Goal: Task Accomplishment & Management: Use online tool/utility

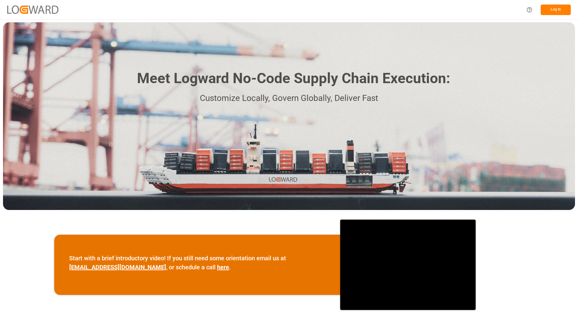
click at [548, 10] on button "Log In" at bounding box center [556, 10] width 30 height 11
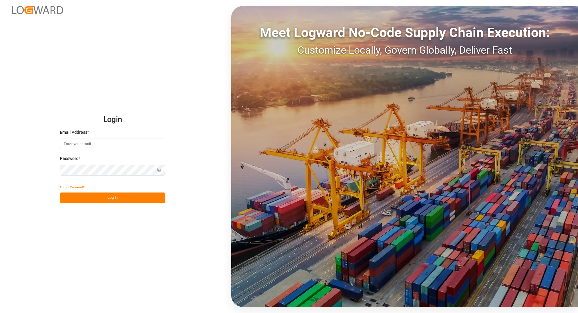
type input "[EMAIL_ADDRESS][DOMAIN_NAME]"
click at [81, 199] on button "Log In" at bounding box center [112, 197] width 105 height 11
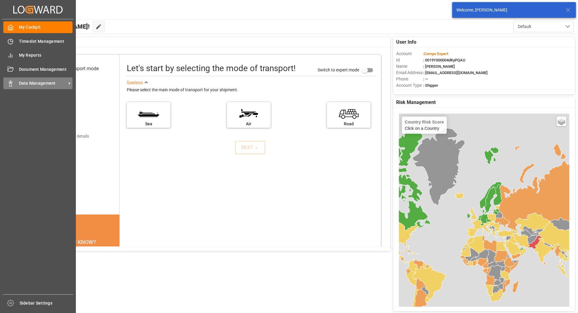
click at [46, 85] on span "Data Management" at bounding box center [43, 83] width 48 height 6
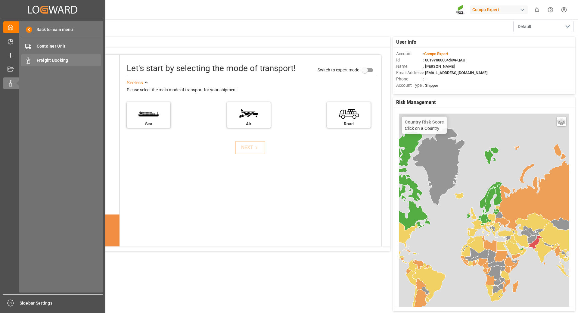
click at [54, 62] on span "Freight Booking" at bounding box center [69, 60] width 65 height 6
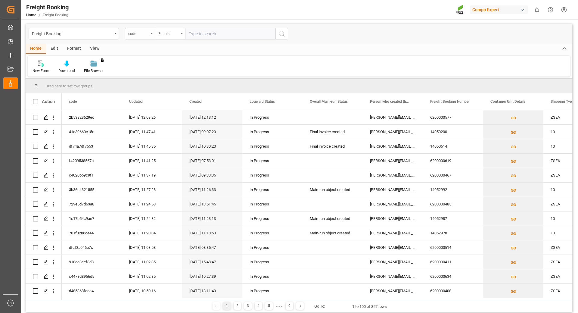
click at [151, 34] on div "code" at bounding box center [140, 33] width 30 height 11
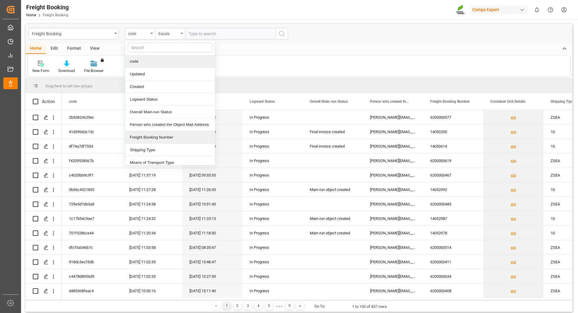
click at [148, 140] on div "Freight Booking Number" at bounding box center [170, 137] width 90 height 13
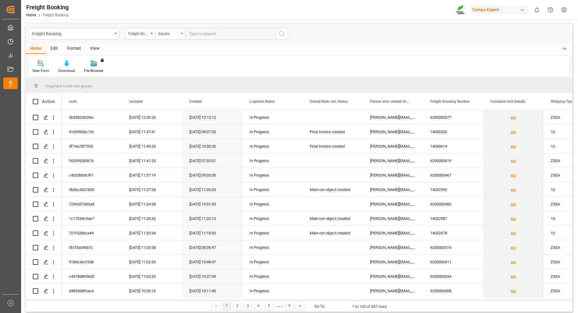
drag, startPoint x: 203, startPoint y: 33, endPoint x: 506, endPoint y: 31, distance: 302.9
click at [203, 33] on input "text" at bounding box center [230, 33] width 90 height 11
click at [211, 34] on input "text" at bounding box center [230, 33] width 90 height 11
paste input "6200000577"
type input "6200000577"
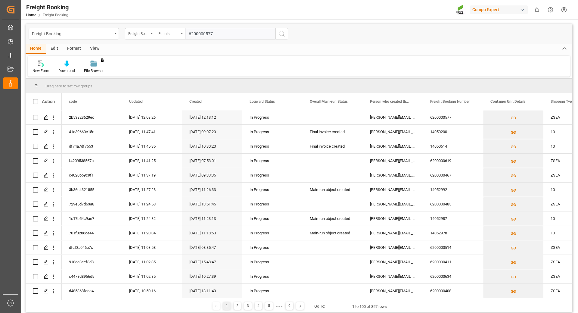
click at [290, 33] on div "Freight Booking Freight Booking Number Equals 6200000577" at bounding box center [299, 34] width 547 height 20
click at [280, 32] on icon "search button" at bounding box center [281, 33] width 7 height 7
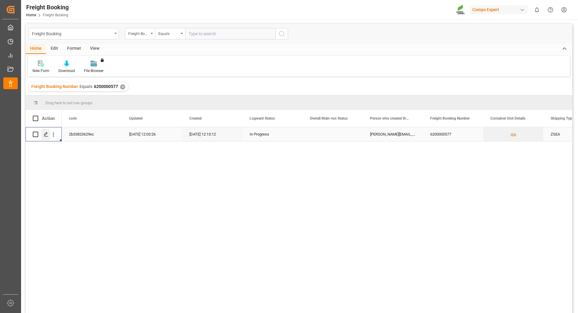
click at [43, 137] on div "Press SPACE to select this row." at bounding box center [45, 134] width 9 height 11
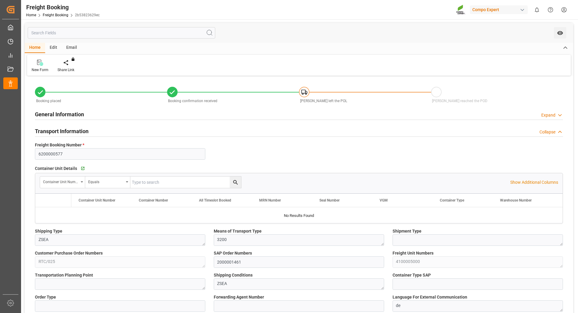
type input "9927263"
type input "BEANR"
type input "INMUN"
type input "0"
type input "27207.36"
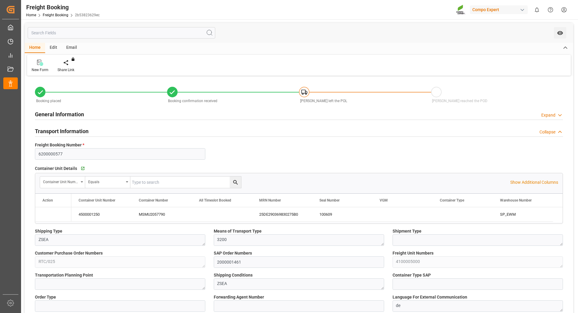
type input "[DATE] 01:00"
type input "[DATE] 12:13"
type input "[DATE] 12:14"
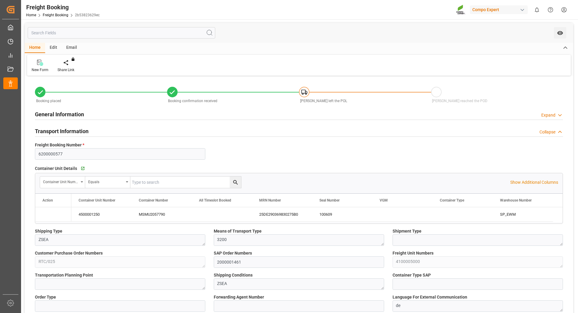
type input "[DATE] 12:14"
type input "[DATE] 07:05"
type input "[DATE] 12:03"
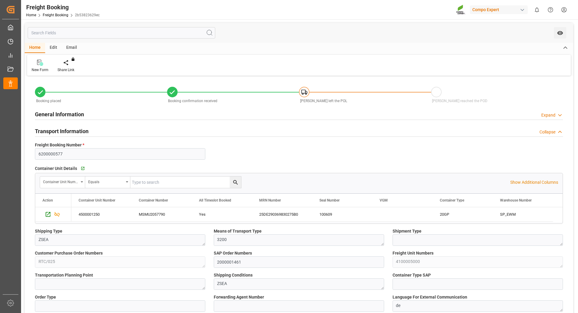
click at [43, 192] on div "Container Unit Number Equals Show Additional Columns Drag here to set row group…" at bounding box center [299, 198] width 528 height 51
click at [263, 212] on div "25DE290369830275B0" at bounding box center [282, 214] width 60 height 14
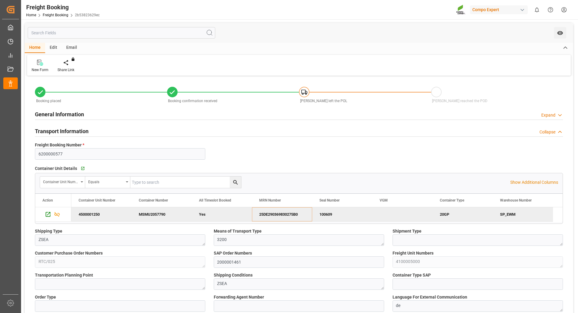
click at [337, 138] on div "Transport Information Collapse" at bounding box center [299, 131] width 536 height 17
click at [62, 14] on link "Freight Booking" at bounding box center [56, 15] width 26 height 4
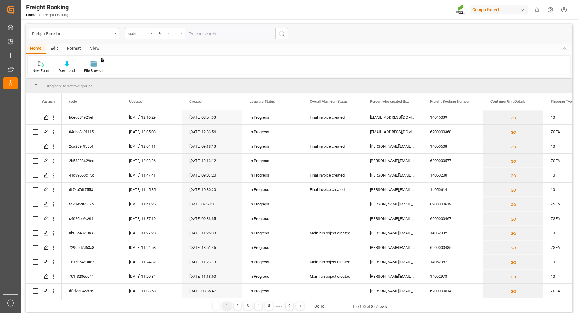
click at [152, 34] on icon "open menu" at bounding box center [152, 33] width 2 height 1
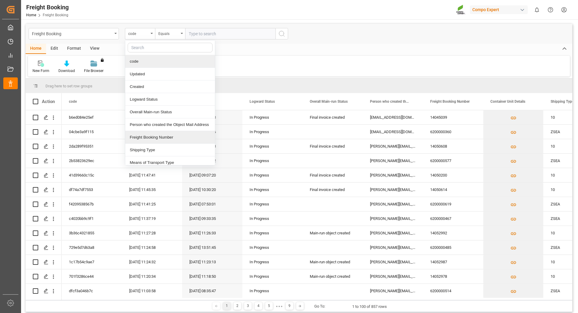
click at [148, 138] on div "Freight Booking Number" at bounding box center [170, 137] width 90 height 13
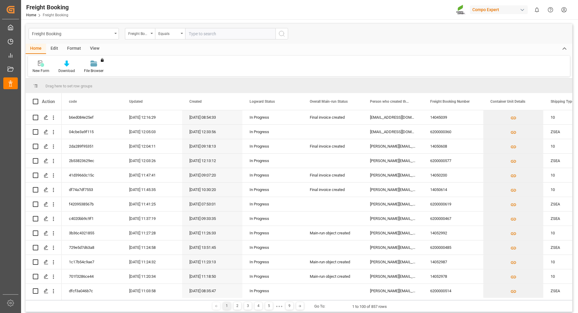
click at [203, 36] on input "text" at bounding box center [230, 33] width 90 height 11
paste input "6200000484"
type input "6200000484"
click at [284, 35] on icon "search button" at bounding box center [281, 33] width 7 height 7
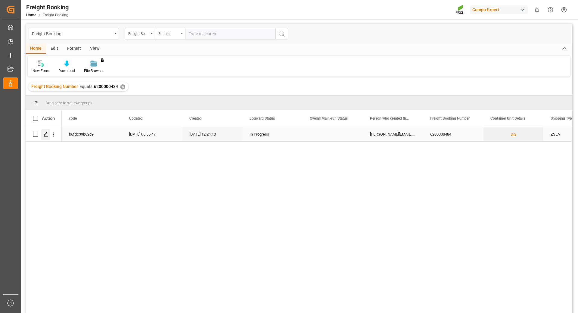
click at [45, 135] on polygon "Press SPACE to select this row." at bounding box center [45, 133] width 3 height 3
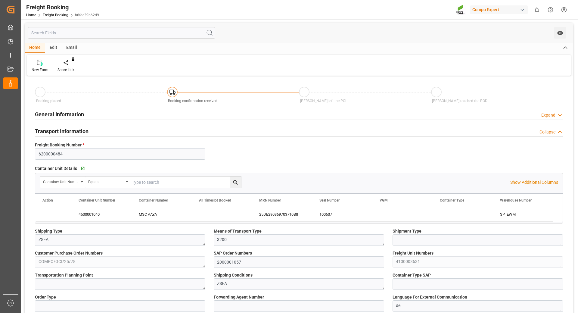
type input "9927263"
type input "BEANR"
type input "INMUN"
type input "0"
type input "16051.2"
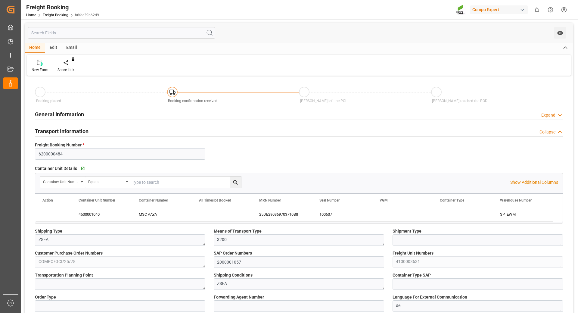
type input "[DATE] 01:00"
type input "[DATE] 21:30"
type input "[DATE] 12:24"
type input "[DATE] 10:16"
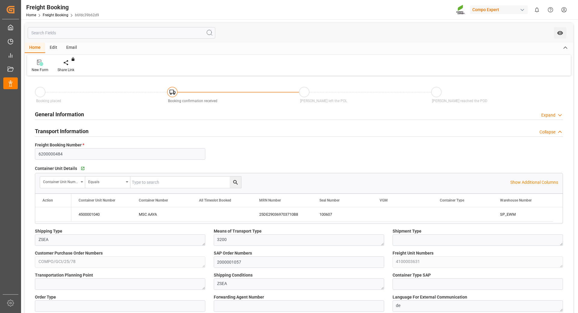
type input "[DATE] 10:16"
drag, startPoint x: 474, startPoint y: 154, endPoint x: 477, endPoint y: 153, distance: 4.0
click at [56, 14] on link "Freight Booking" at bounding box center [56, 15] width 26 height 4
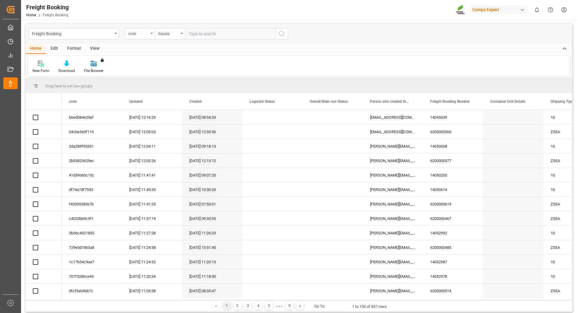
click at [146, 31] on div "code" at bounding box center [138, 33] width 20 height 7
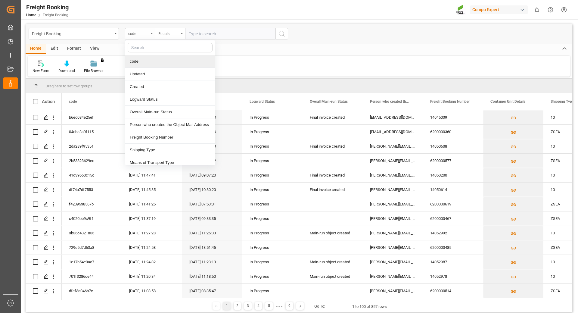
click at [151, 34] on div "code" at bounding box center [140, 33] width 30 height 11
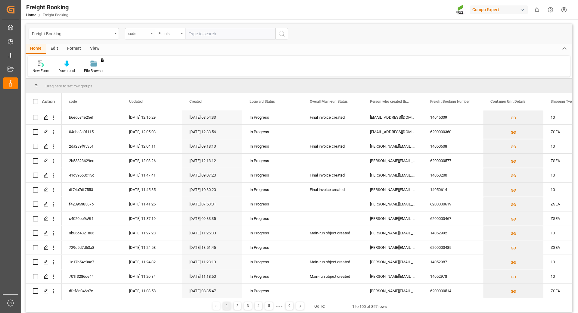
click at [151, 34] on div "code" at bounding box center [140, 33] width 30 height 11
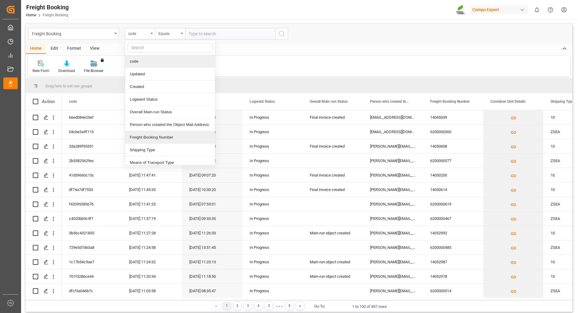
click at [146, 139] on div "Freight Booking Number" at bounding box center [170, 137] width 90 height 13
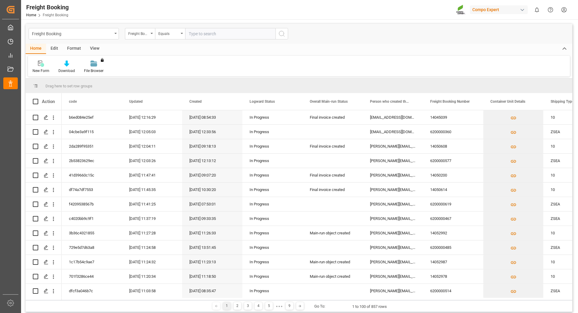
click at [198, 34] on input "text" at bounding box center [230, 33] width 90 height 11
paste input "6200000515"
type input "6200000515"
click at [281, 34] on icon "search button" at bounding box center [281, 33] width 7 height 7
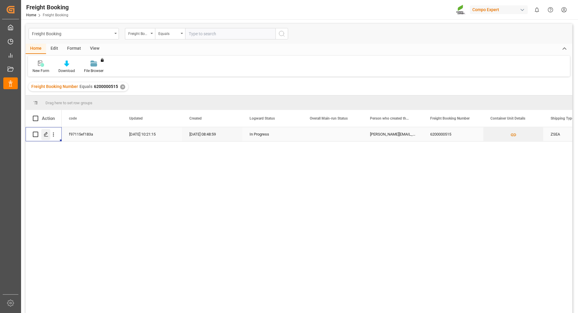
click at [42, 132] on div "Press SPACE to select this row." at bounding box center [45, 134] width 9 height 11
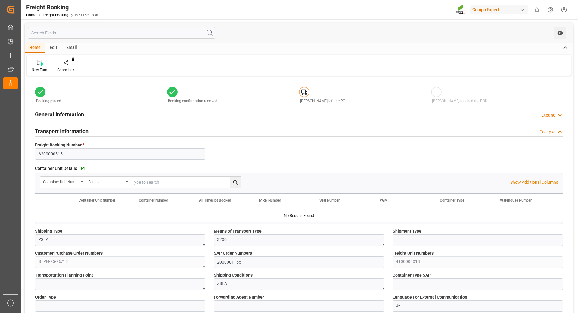
type input "9927263"
type input "BEANR"
type input "INMUN"
type input "0"
type input "17510.4"
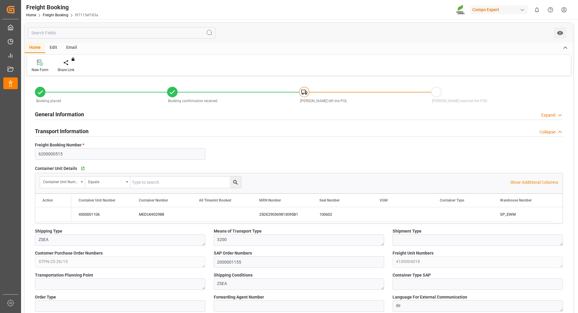
type input "[DATE] 01:00"
type input "[DATE] 21:30"
type input "[DATE] 08:49"
type input "[DATE] 08:50"
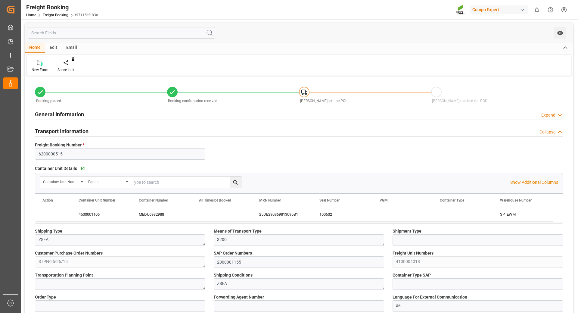
type input "[DATE] 08:50"
type input "[DATE] 10:27"
type input "[DATE] 10:21"
